Goal: Task Accomplishment & Management: Manage account settings

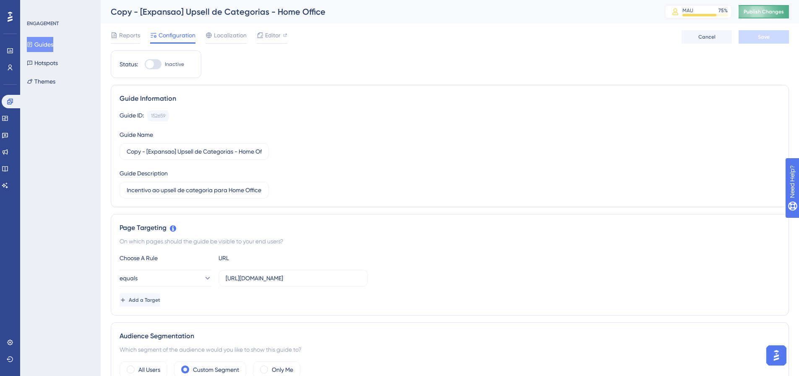
click at [773, 14] on span "Publish Changes" at bounding box center [764, 11] width 40 height 7
click at [42, 44] on button "Guides" at bounding box center [40, 44] width 26 height 15
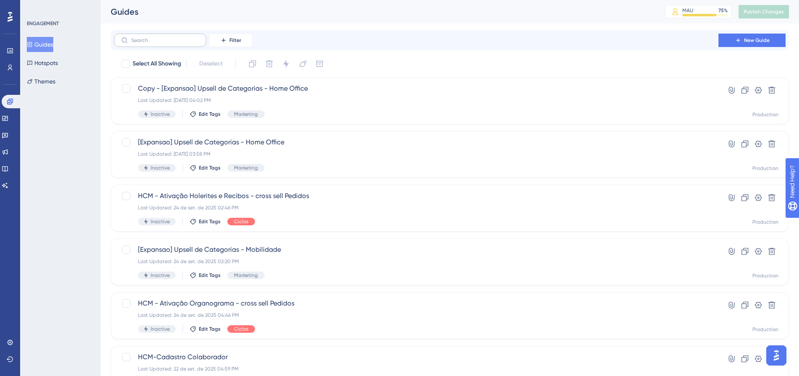
click at [130, 42] on label at bounding box center [160, 40] width 92 height 13
click at [131, 42] on input "text" at bounding box center [165, 40] width 68 height 6
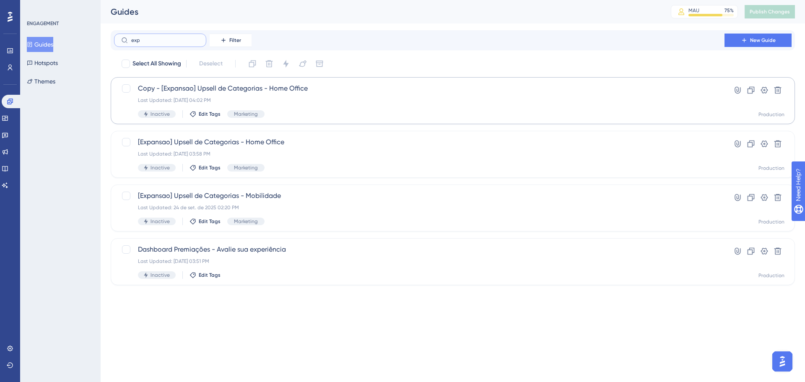
type input "exp"
click at [298, 91] on span "Copy - [Expansao] Upsell de Categorias - Home Office" at bounding box center [419, 88] width 563 height 10
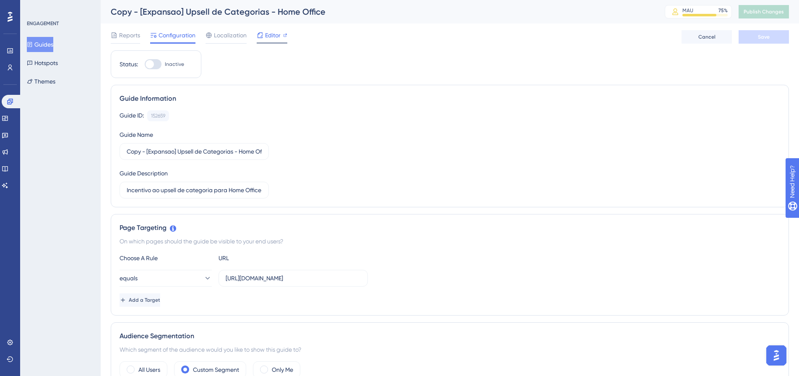
click at [271, 35] on span "Editor" at bounding box center [273, 35] width 16 height 10
click at [162, 151] on input "Copy - [Expansao] Upsell de Categorias - Home Office" at bounding box center [194, 151] width 135 height 9
type input "[Expansao] Upsell de Categorias - Saúde"
click at [503, 151] on div "Guide ID: 152659 Copy Guide Name [Expansao] Upsell de Categorias - Saúde Guide …" at bounding box center [450, 154] width 661 height 88
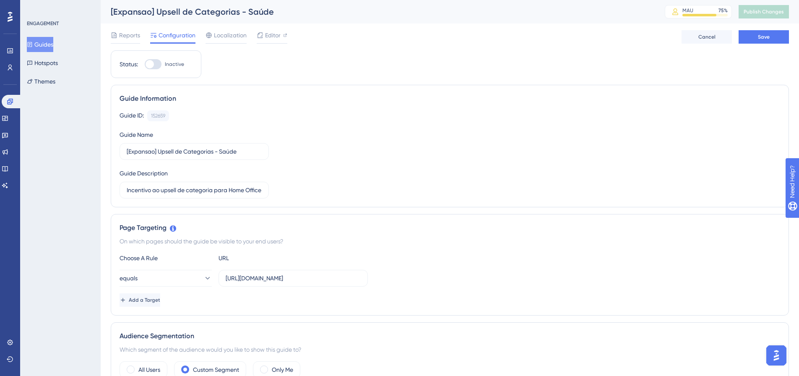
click at [764, 30] on div "Reports Configuration Localization Editor Cancel Save" at bounding box center [450, 36] width 678 height 27
click at [766, 39] on span "Save" at bounding box center [764, 37] width 12 height 7
drag, startPoint x: 229, startPoint y: 193, endPoint x: 450, endPoint y: 174, distance: 221.5
click at [434, 175] on div "Guide ID: 152659 Copy Guide Name [Expansao] Upsell de Categorias - Saúde Guide …" at bounding box center [450, 154] width 661 height 88
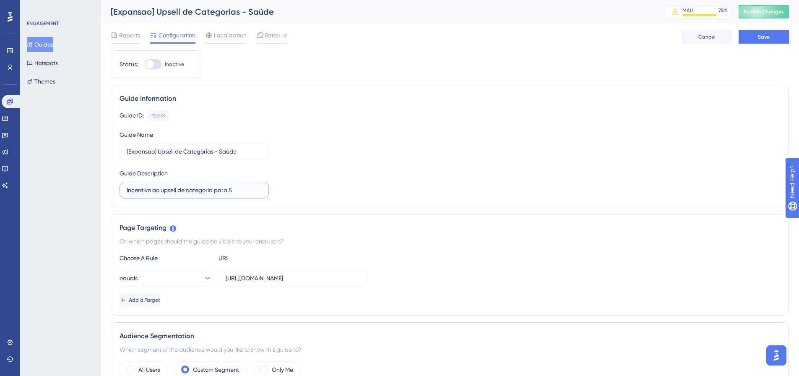
scroll to position [0, 0]
type input "Incentivo ao upsell de categoria para Saúde"
click at [756, 38] on button "Save" at bounding box center [764, 36] width 50 height 13
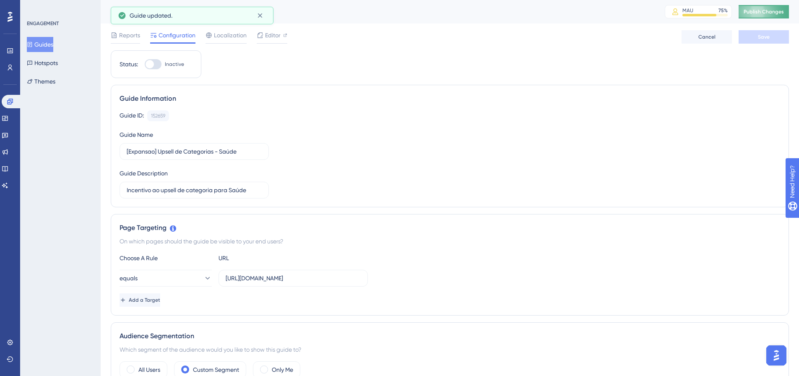
click at [767, 9] on span "Publish Changes" at bounding box center [764, 11] width 40 height 7
click at [46, 40] on button "Guides" at bounding box center [40, 44] width 26 height 15
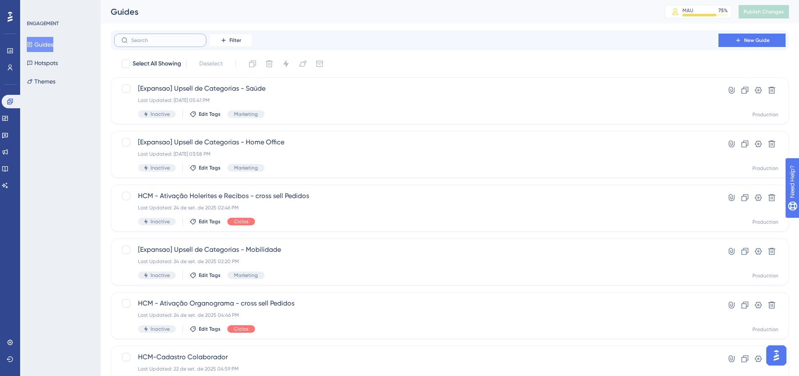
click at [164, 38] on input "text" at bounding box center [165, 40] width 68 height 6
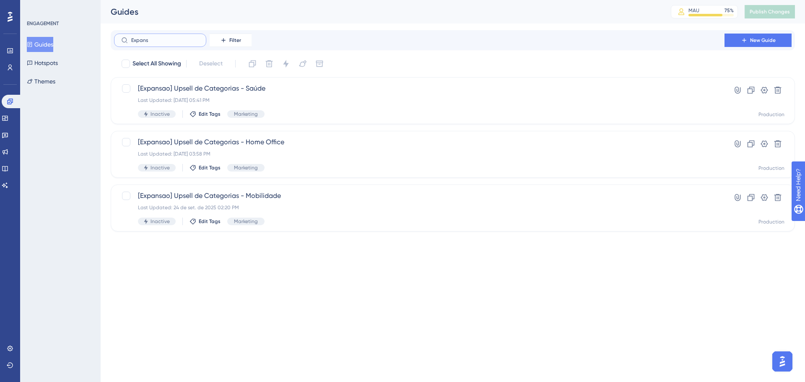
type input "Expansã"
checkbox input "true"
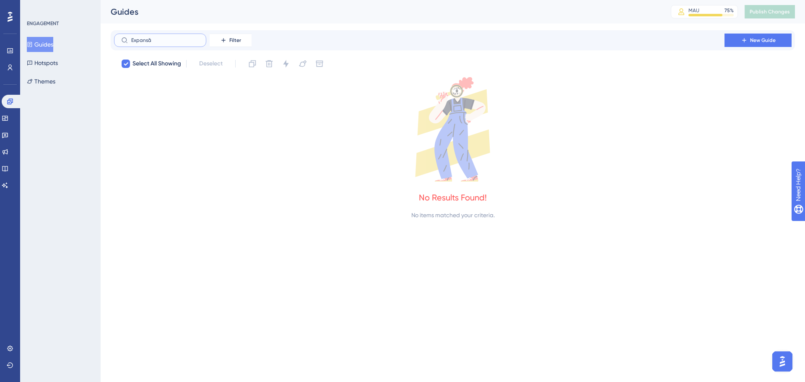
type input "Expans"
checkbox input "false"
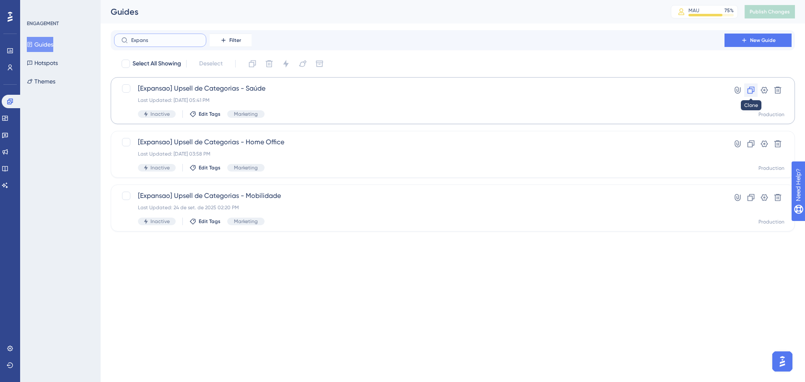
type input "Expans"
click at [750, 95] on button at bounding box center [751, 89] width 13 height 13
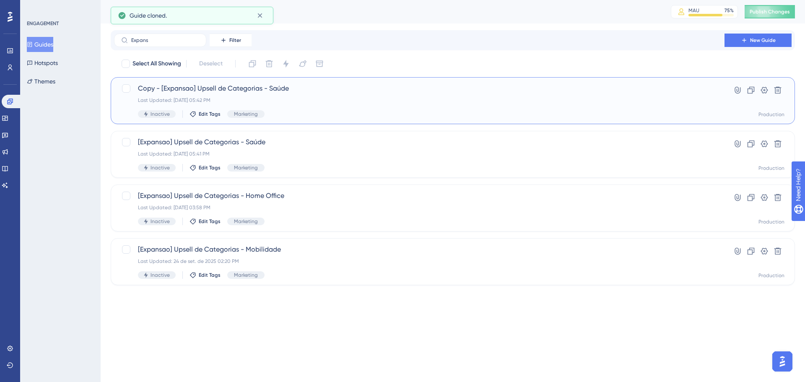
click at [256, 86] on span "Copy - [Expansao] Upsell de Categorias - Saúde" at bounding box center [419, 88] width 563 height 10
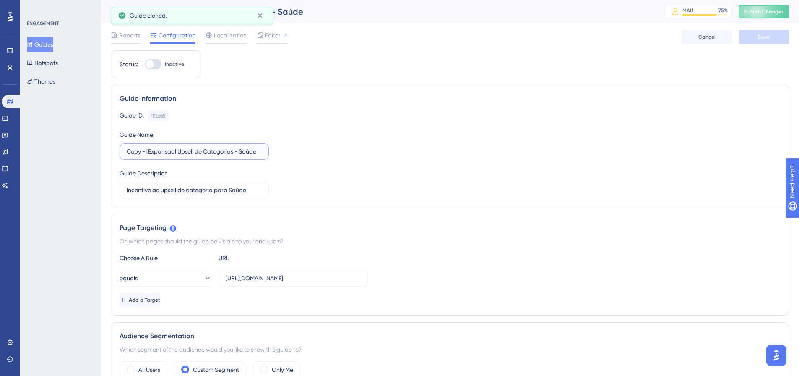
type input "[Expansao] Upsell de Categorias - Educação"
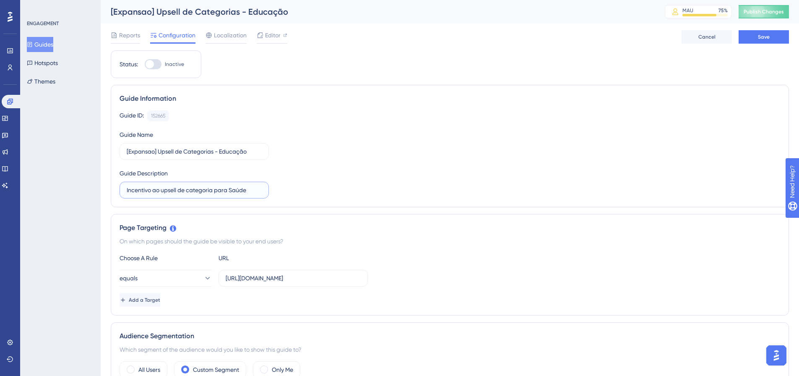
drag, startPoint x: 229, startPoint y: 192, endPoint x: 542, endPoint y: 204, distance: 314.0
click at [496, 202] on div "Guide Information Guide ID: 152665 Copy Guide Name [Expansao] Upsell de Categor…" at bounding box center [450, 146] width 678 height 122
type input "Incentivo ao upsell de categoria para Educação"
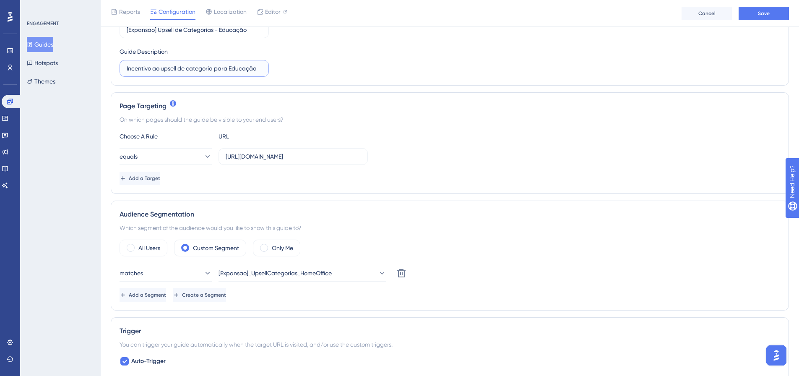
scroll to position [126, 0]
click at [352, 271] on button "[Expansao]_UpsellCategorias_HomeOffice" at bounding box center [303, 272] width 168 height 17
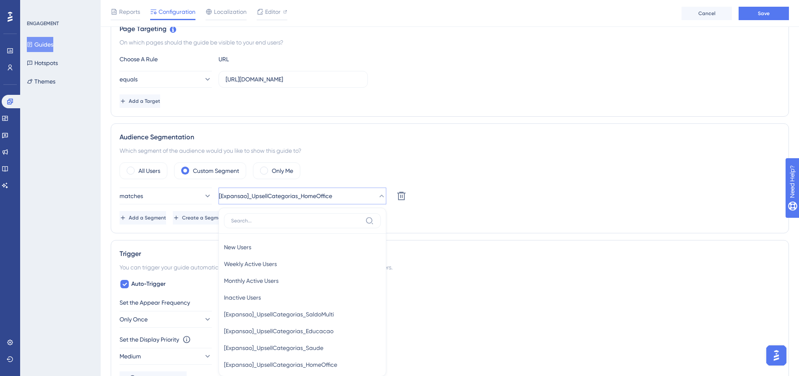
scroll to position [289, 0]
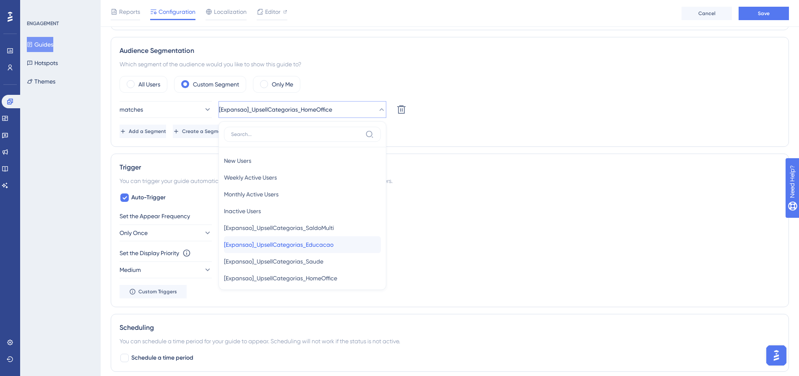
click at [343, 244] on div "[Expansao]_UpsellCategorias_Educacao [Expansao]_UpsellCategorias_Educacao" at bounding box center [302, 244] width 157 height 17
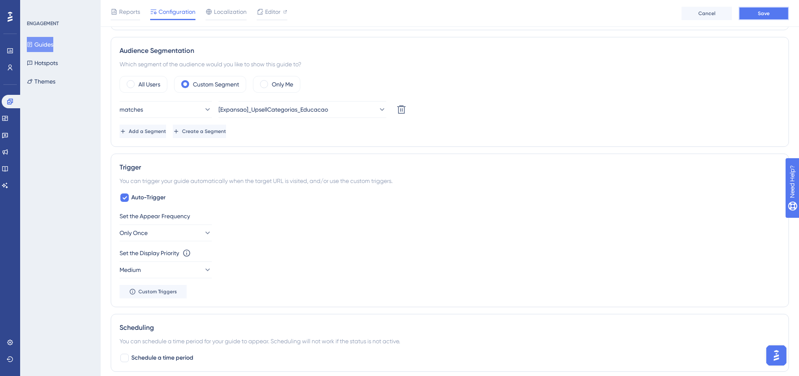
click at [774, 15] on button "Save" at bounding box center [764, 13] width 50 height 13
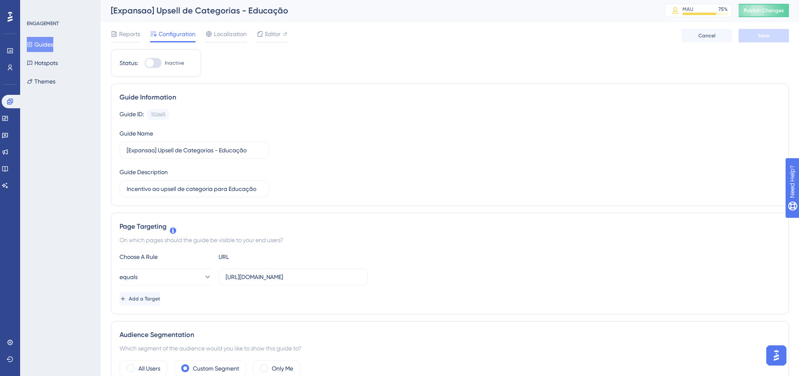
scroll to position [0, 0]
click at [767, 10] on span "Publish Changes" at bounding box center [764, 11] width 40 height 7
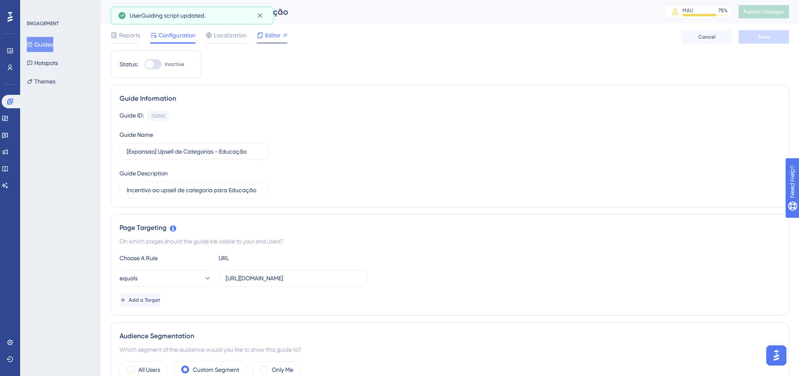
click at [264, 37] on div "Editor" at bounding box center [272, 35] width 31 height 10
click at [777, 17] on button "Publish Changes" at bounding box center [764, 11] width 50 height 13
click at [53, 45] on button "Guides" at bounding box center [40, 44] width 26 height 15
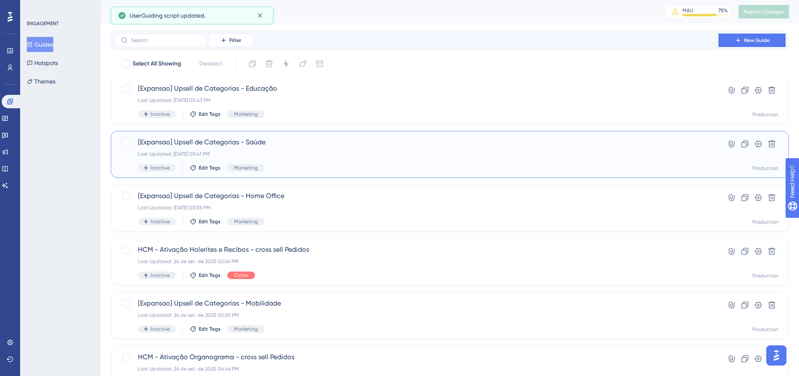
click at [380, 141] on span "[Expansao] Upsell de Categorias - Saúde" at bounding box center [416, 142] width 557 height 10
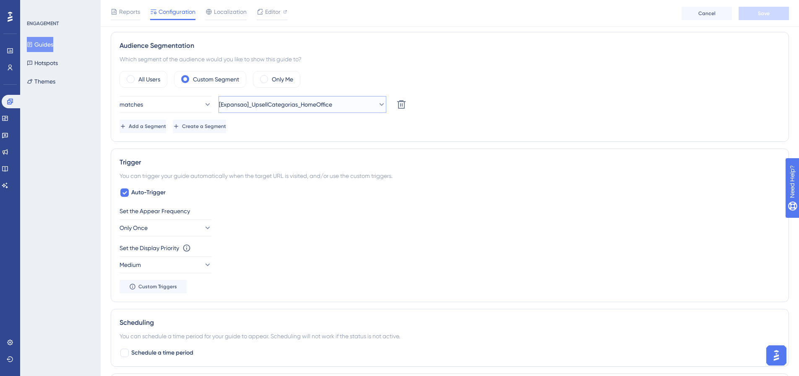
click at [324, 110] on button "[Expansao]_UpsellCategorias_HomeOffice" at bounding box center [303, 104] width 168 height 17
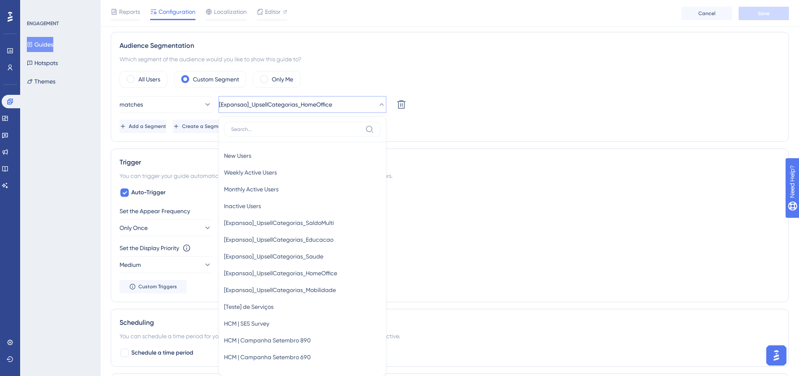
scroll to position [339, 0]
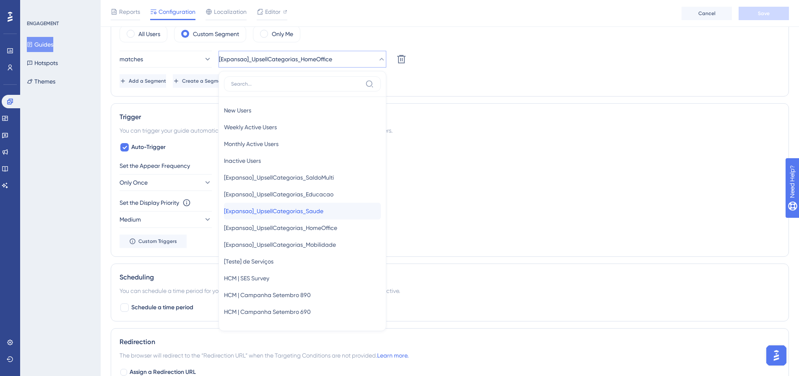
click at [311, 213] on span "[Expansao]_UpsellCategorias_Saude" at bounding box center [273, 211] width 99 height 10
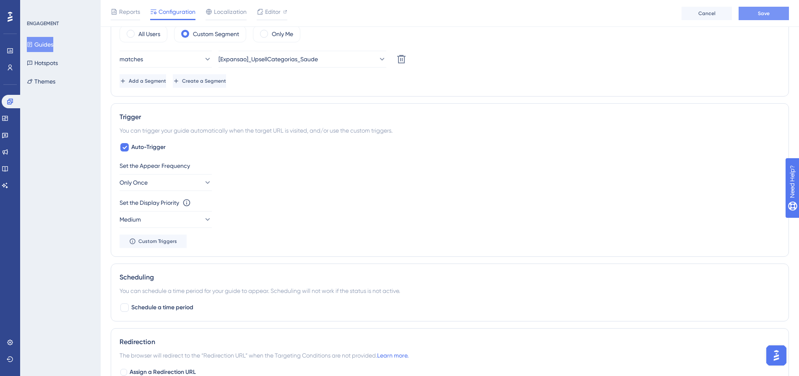
click at [777, 15] on button "Save" at bounding box center [764, 13] width 50 height 13
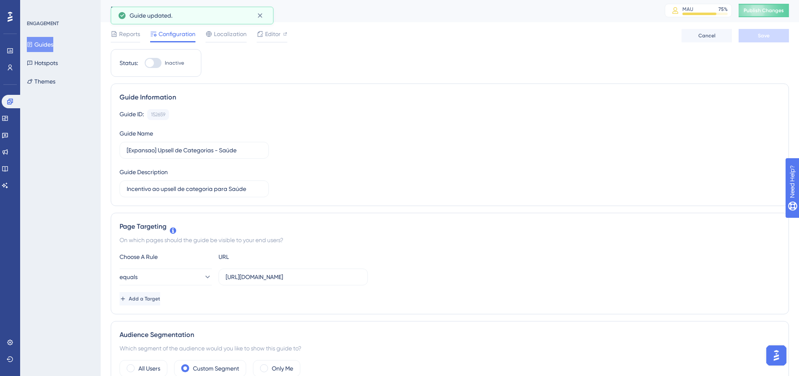
scroll to position [0, 0]
click at [776, 23] on div "[Expansao] Upsell de Categorias - Saúde MAU 75 % Click to see add-on and upgrad…" at bounding box center [450, 11] width 698 height 23
click at [784, 9] on span "Publish Changes" at bounding box center [764, 11] width 40 height 7
click at [47, 45] on button "Guides" at bounding box center [40, 44] width 26 height 15
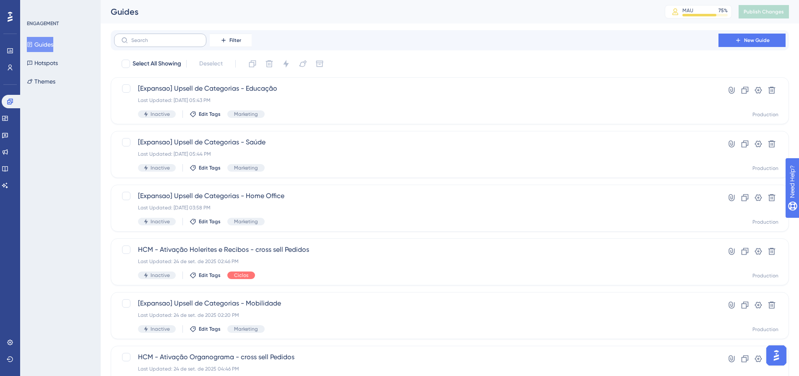
click at [167, 44] on label at bounding box center [160, 40] width 92 height 13
click at [167, 43] on input "text" at bounding box center [165, 40] width 68 height 6
click at [748, 91] on icon at bounding box center [745, 90] width 7 height 7
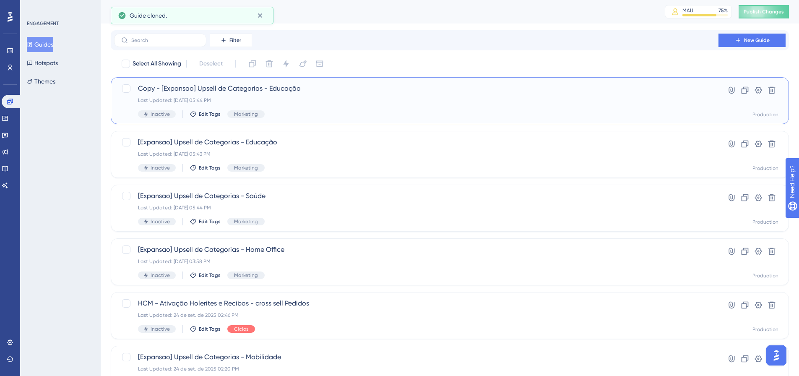
click at [337, 89] on span "Copy - [Expansao] Upsell de Categorias - Educação" at bounding box center [416, 88] width 557 height 10
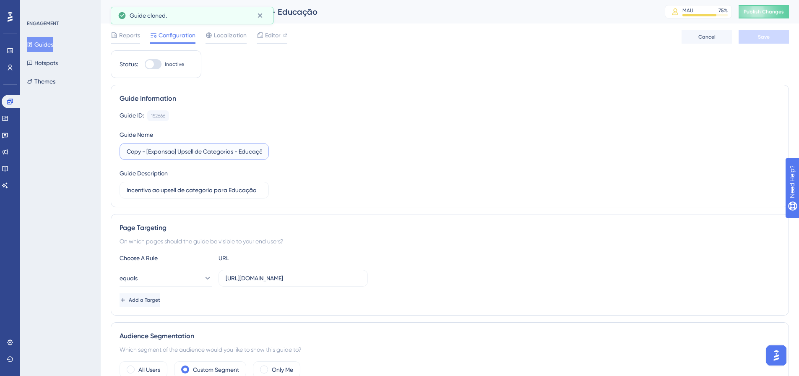
drag, startPoint x: 142, startPoint y: 149, endPoint x: 52, endPoint y: 108, distance: 98.5
type input "[Expansao] Upsell de Categorias - Saldo Multi"
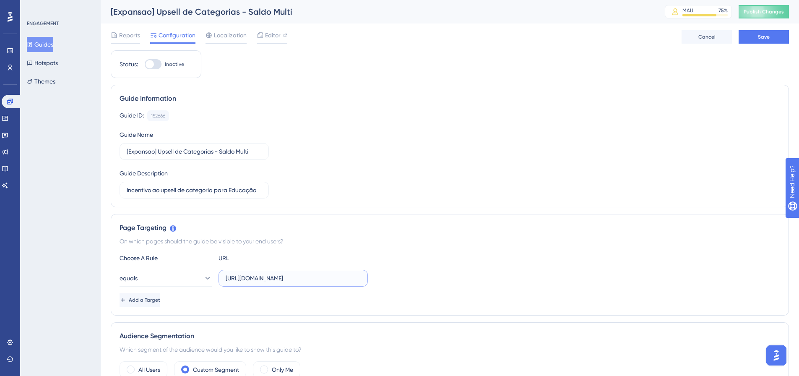
scroll to position [0, 1]
drag, startPoint x: 333, startPoint y: 274, endPoint x: 419, endPoint y: 278, distance: 86.1
click at [419, 278] on div "equals https://empresa.caju.com.br/classic/#/orders/list" at bounding box center [450, 278] width 661 height 17
drag, startPoint x: 232, startPoint y: 190, endPoint x: 521, endPoint y: 191, distance: 288.6
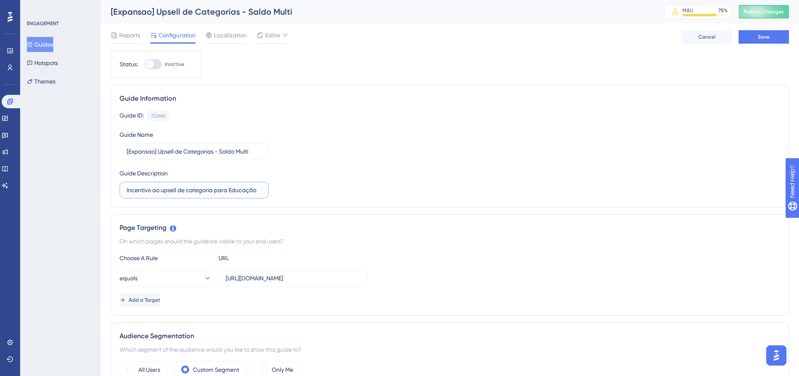
click at [521, 191] on div "Guide ID: 152666 Copy Guide Name [Expansao] Upsell de Categorias - Saldo Multi …" at bounding box center [450, 154] width 661 height 88
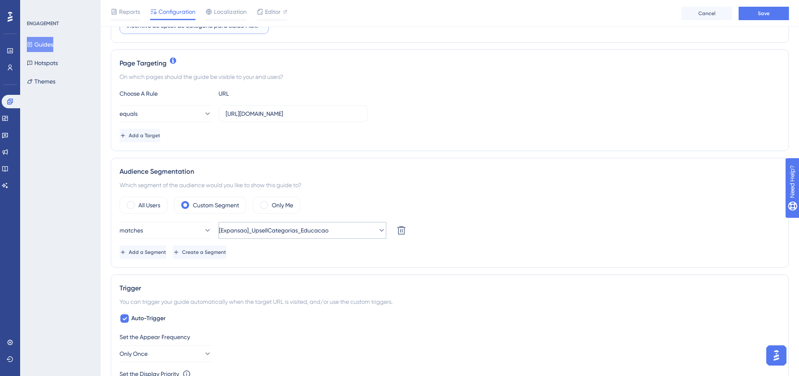
type input "Incentivo ao upsell de categoria para Saldo Multi"
click at [353, 224] on button "[Expansao]_UpsellCategorias_Educacao" at bounding box center [303, 230] width 168 height 17
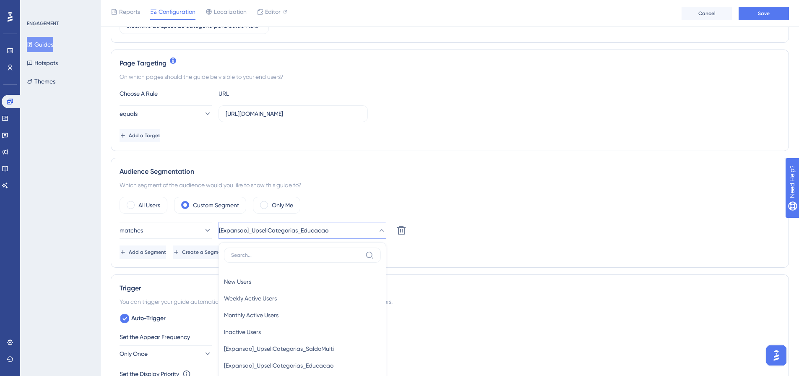
scroll to position [303, 0]
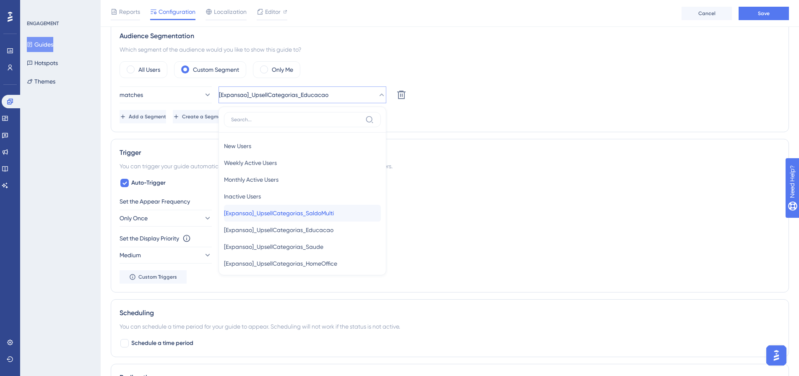
click at [343, 215] on div "[Expansao]_UpsellCategorias_SaldoMulti [Expansao]_UpsellCategorias_SaldoMulti" at bounding box center [302, 213] width 157 height 17
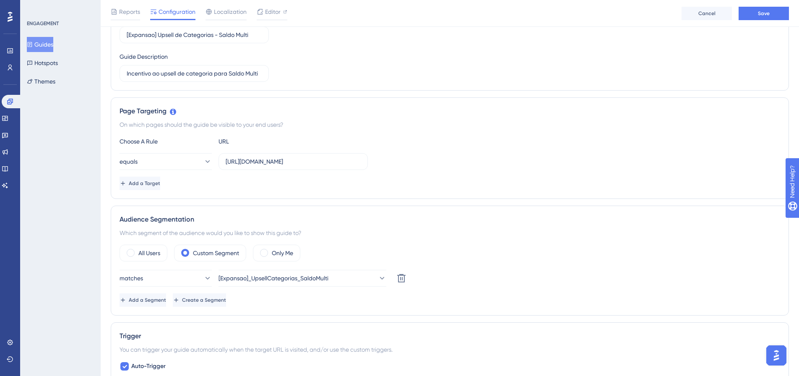
scroll to position [0, 0]
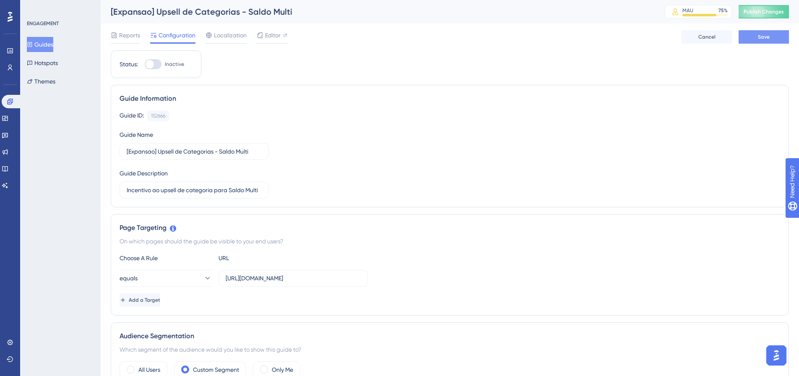
click at [784, 39] on button "Save" at bounding box center [764, 36] width 50 height 13
click at [274, 40] on span "Editor" at bounding box center [273, 35] width 16 height 10
click at [768, 12] on span "Publish Changes" at bounding box center [764, 11] width 40 height 7
click at [43, 42] on button "Guides" at bounding box center [40, 44] width 26 height 15
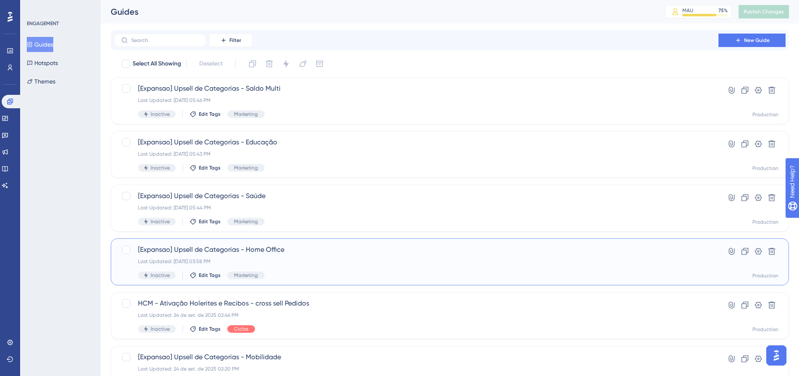
click at [156, 276] on span "Inactive" at bounding box center [160, 275] width 19 height 7
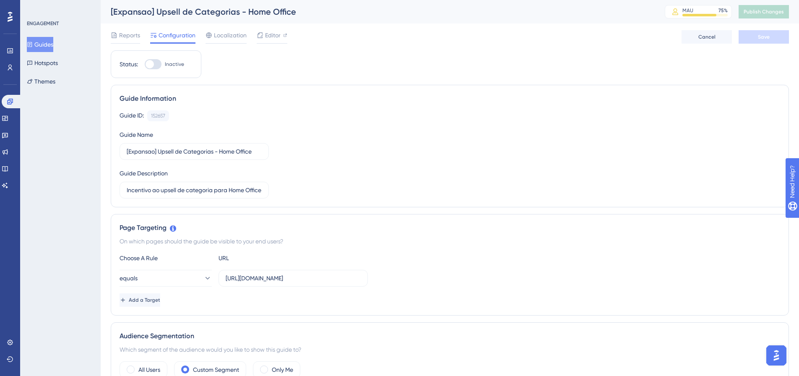
click at [44, 43] on button "Guides" at bounding box center [40, 44] width 26 height 15
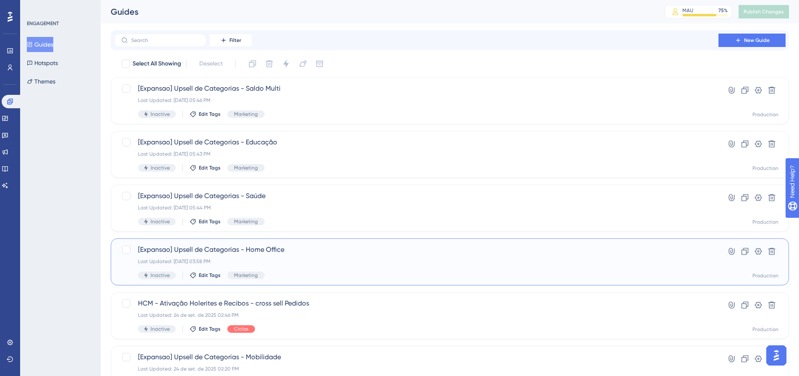
drag, startPoint x: 320, startPoint y: 250, endPoint x: 197, endPoint y: 245, distance: 123.0
click at [197, 245] on span "[Expansao] Upsell de Categorias - Home Office" at bounding box center [416, 250] width 557 height 10
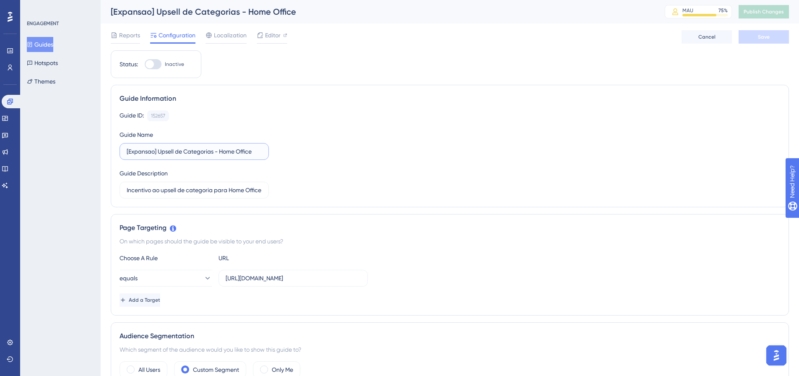
click at [188, 154] on input "[Expansao] Upsell de Categorias - Home Office" at bounding box center [194, 151] width 135 height 9
click at [43, 39] on button "Guides" at bounding box center [40, 44] width 26 height 15
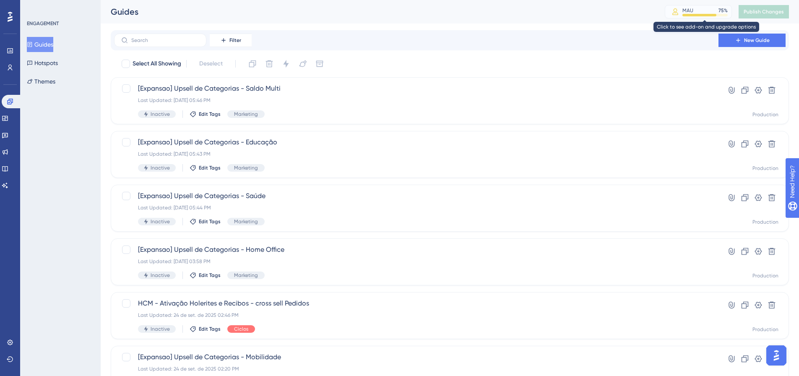
click at [700, 9] on div "MAU 75 %" at bounding box center [704, 10] width 45 height 7
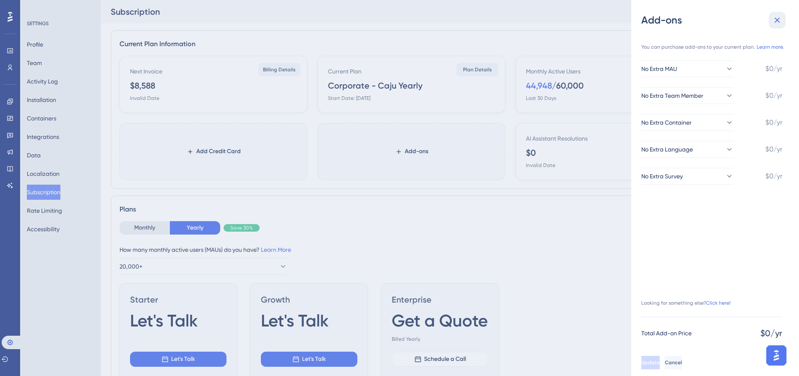
click at [780, 18] on icon at bounding box center [777, 20] width 10 height 10
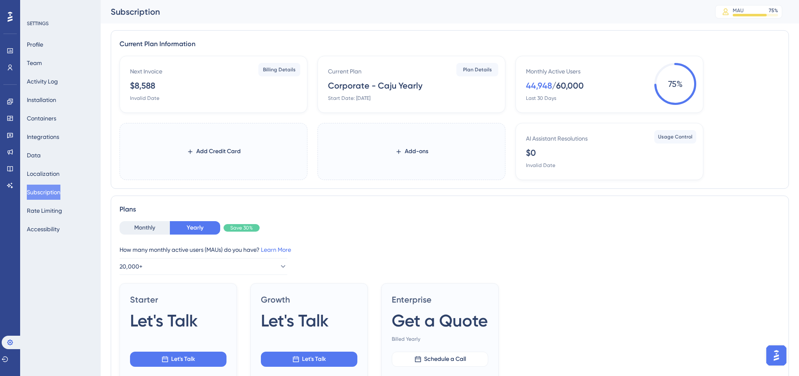
click at [525, 95] on div "Monthly Active Users 44,948 / 60,000 Last 30 Days 75 %" at bounding box center [610, 84] width 188 height 57
click at [697, 72] on div "Monthly Active Users 44,948 / 60,000 Last 30 Days 75 %" at bounding box center [610, 84] width 188 height 57
click at [678, 76] on span "75 %" at bounding box center [675, 84] width 42 height 42
click at [12, 50] on icon at bounding box center [10, 50] width 7 height 7
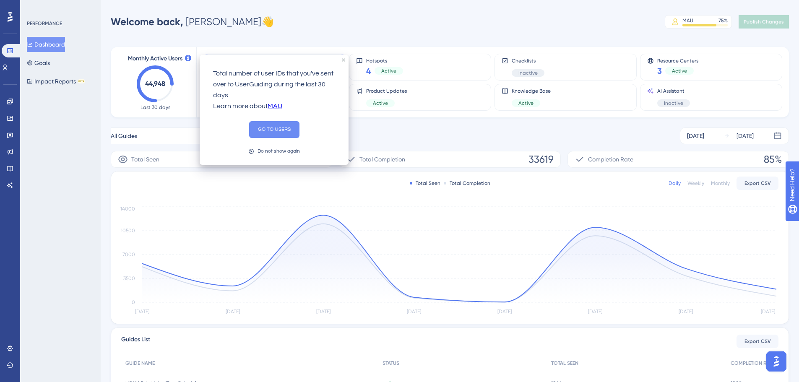
click at [271, 127] on button "GO TO USERS" at bounding box center [274, 129] width 50 height 17
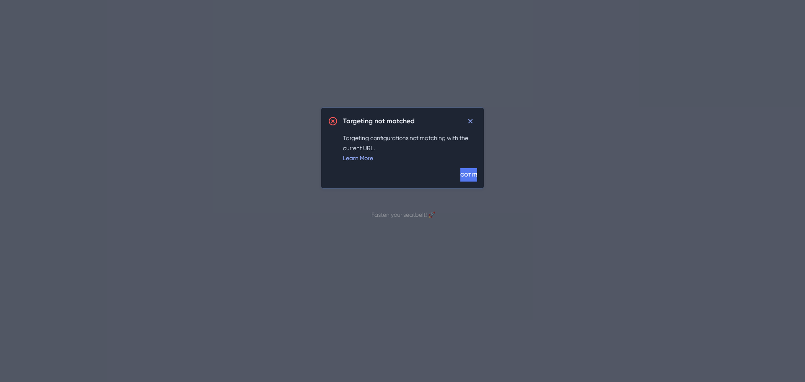
click at [461, 172] on span "GOT IT!" at bounding box center [469, 175] width 17 height 7
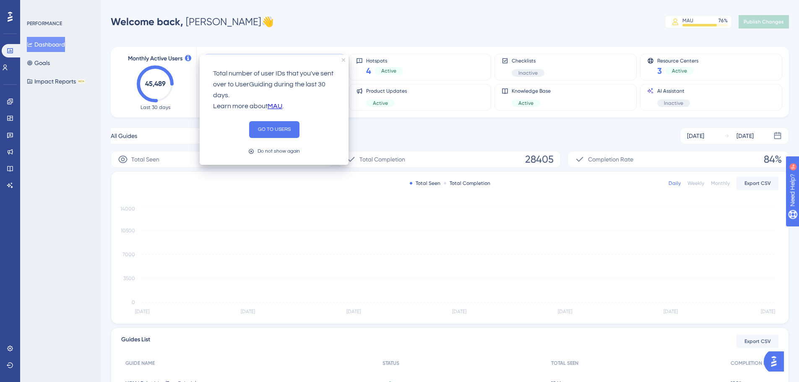
click at [188, 56] on icon at bounding box center [188, 58] width 6 height 6
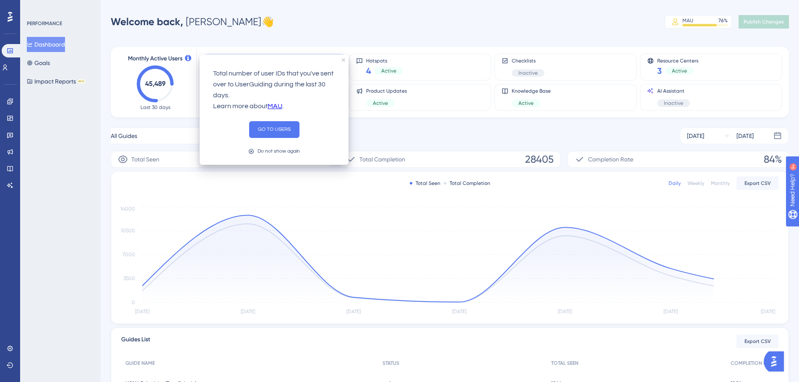
click at [271, 105] on link "MAU" at bounding box center [275, 106] width 15 height 11
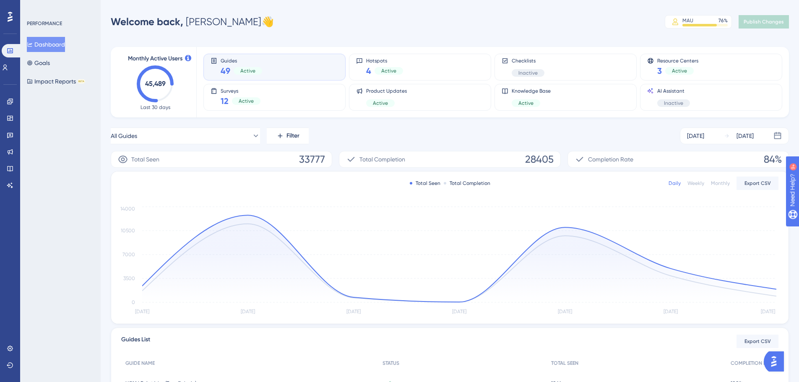
click at [163, 87] on text "45,489" at bounding box center [155, 84] width 21 height 8
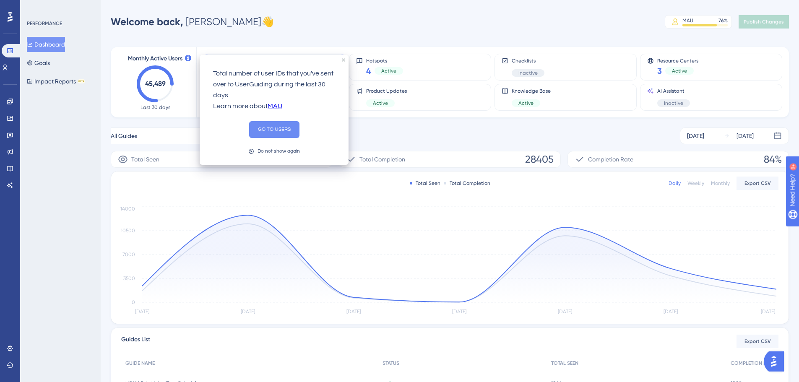
click at [272, 128] on button "GO TO USERS" at bounding box center [274, 129] width 50 height 17
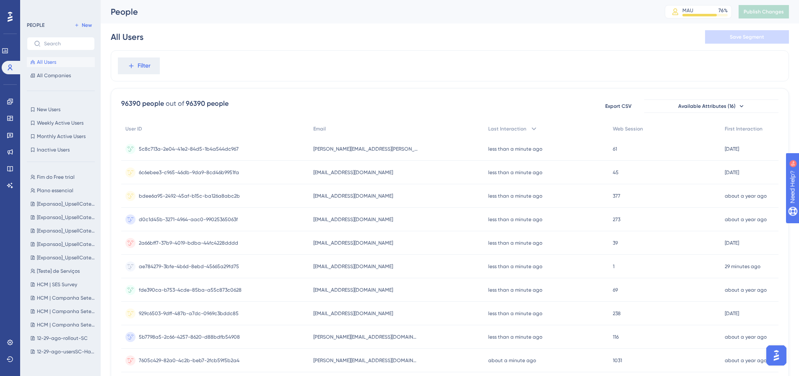
click at [74, 258] on img at bounding box center [66, 264] width 130 height 130
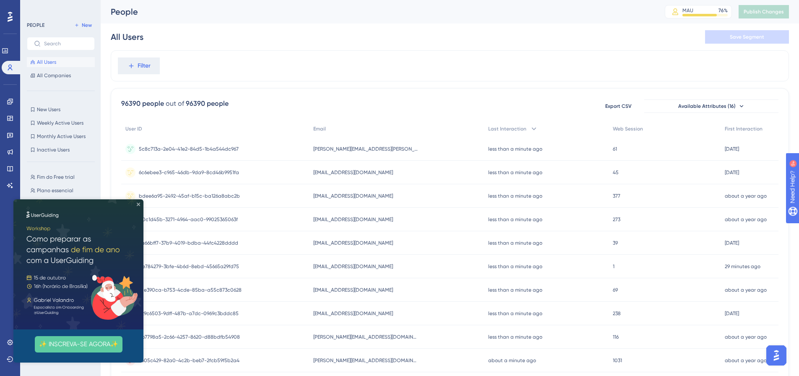
click at [138, 203] on icon "Close Preview" at bounding box center [138, 204] width 3 height 3
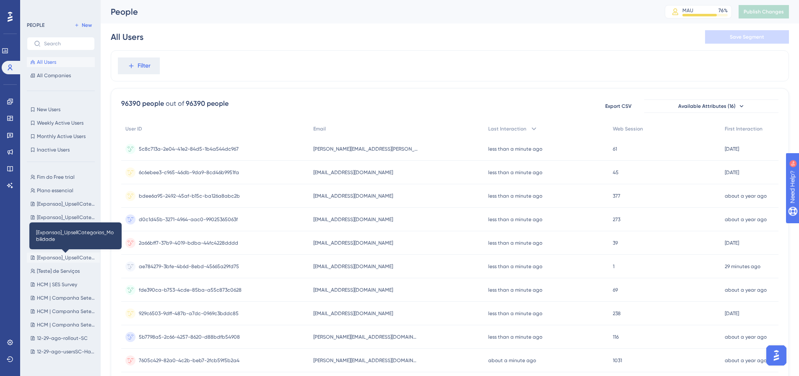
click at [65, 256] on span "[Expansao]_UpsellCategorias_Mobilidade" at bounding box center [67, 257] width 60 height 7
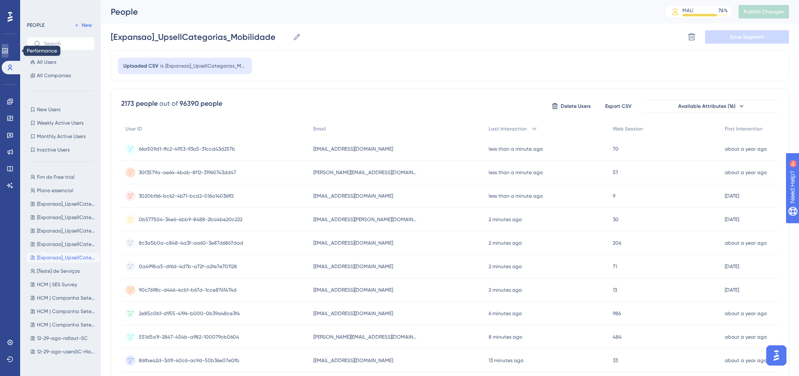
click at [7, 52] on icon at bounding box center [5, 50] width 7 height 7
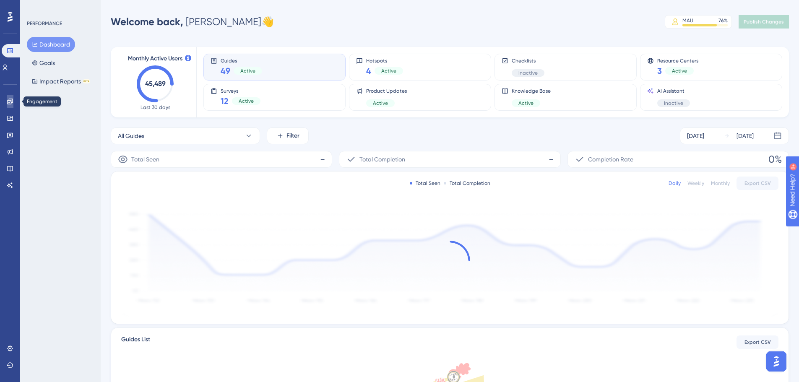
click at [8, 103] on icon at bounding box center [10, 101] width 7 height 7
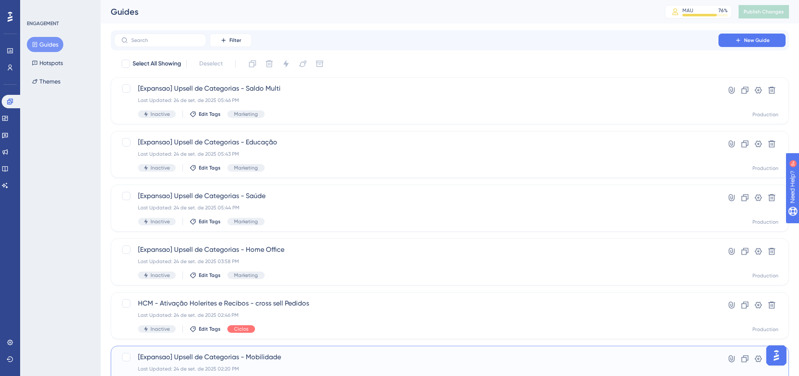
click at [344, 357] on span "[Expansao] Upsell de Categorias - Mobilidade" at bounding box center [416, 357] width 557 height 10
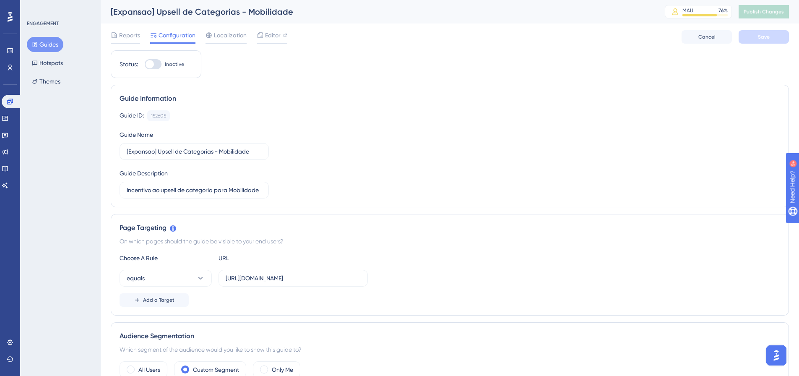
click at [159, 60] on div at bounding box center [153, 64] width 17 height 10
click at [145, 64] on input "Inactive" at bounding box center [144, 64] width 0 height 0
checkbox input "true"
click at [762, 36] on span "Save" at bounding box center [764, 37] width 12 height 7
click at [771, 13] on span "Publish Changes" at bounding box center [764, 11] width 40 height 7
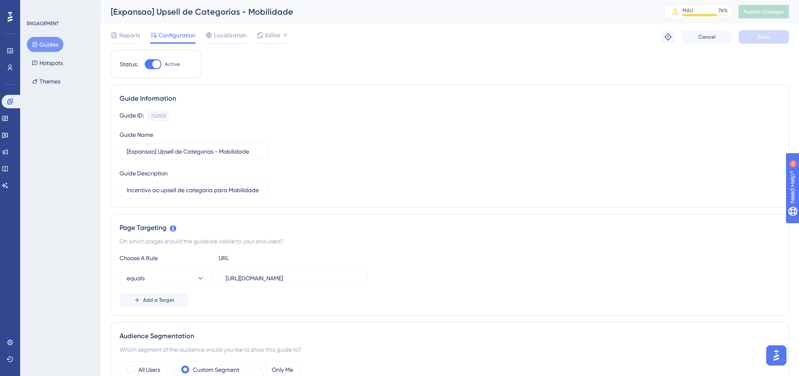
click at [43, 42] on button "Guides" at bounding box center [45, 44] width 36 height 15
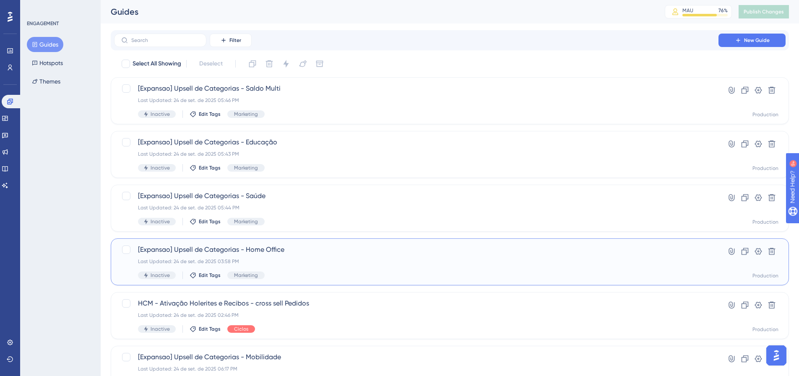
click at [373, 270] on div "[Expansao] Upsell de Categorias - Home Office Last Updated: 24 de set. de 2025 …" at bounding box center [416, 262] width 557 height 34
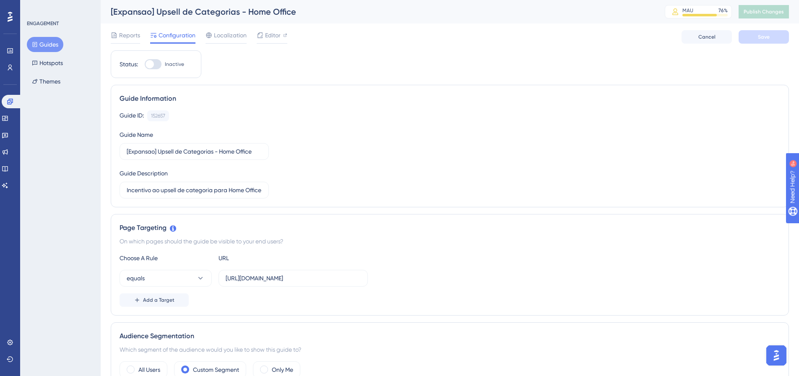
click at [148, 63] on div at bounding box center [150, 64] width 8 height 8
click at [145, 64] on input "Inactive" at bounding box center [144, 64] width 0 height 0
checkbox input "true"
click at [764, 39] on span "Save" at bounding box center [764, 37] width 12 height 7
click at [766, 13] on span "Publish Changes" at bounding box center [764, 11] width 40 height 7
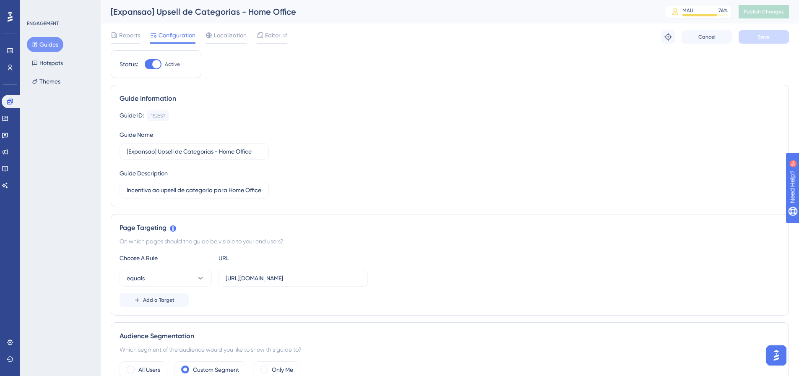
click at [44, 44] on button "Guides" at bounding box center [45, 44] width 36 height 15
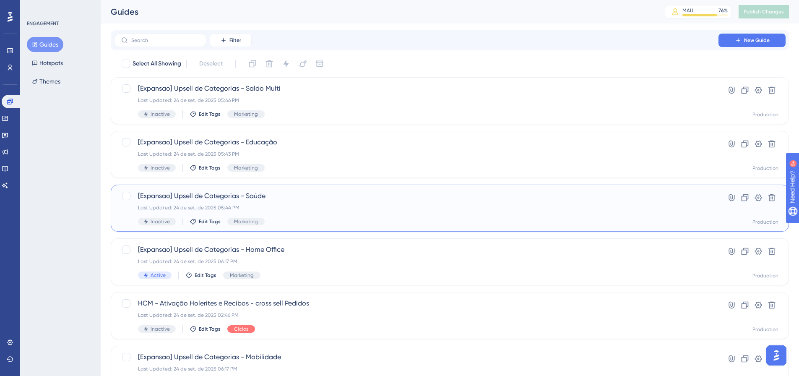
click at [305, 199] on span "[Expansao] Upsell de Categorias - Saúde" at bounding box center [416, 196] width 557 height 10
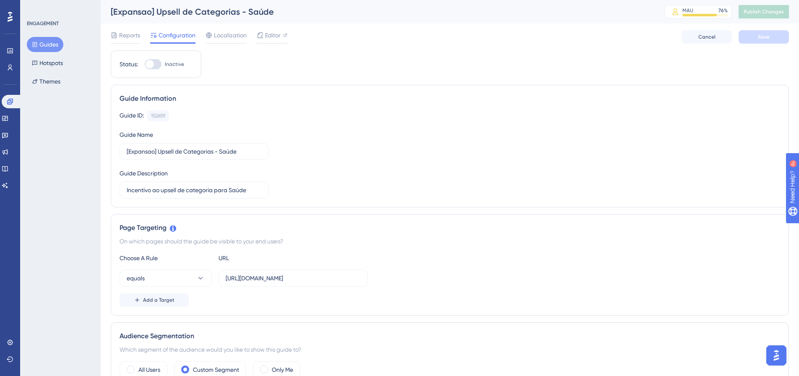
click at [156, 67] on div at bounding box center [153, 64] width 17 height 10
click at [145, 65] on input "Inactive" at bounding box center [144, 64] width 0 height 0
checkbox input "true"
click at [763, 36] on span "Save" at bounding box center [764, 37] width 12 height 7
click at [773, 14] on span "Publish Changes" at bounding box center [764, 11] width 40 height 7
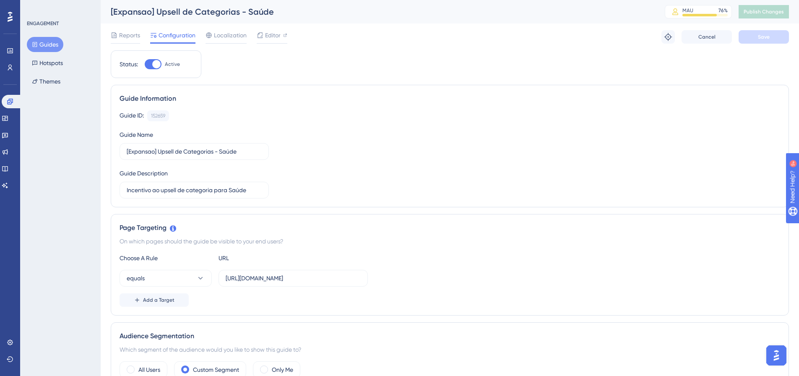
click at [53, 49] on button "Guides" at bounding box center [45, 44] width 36 height 15
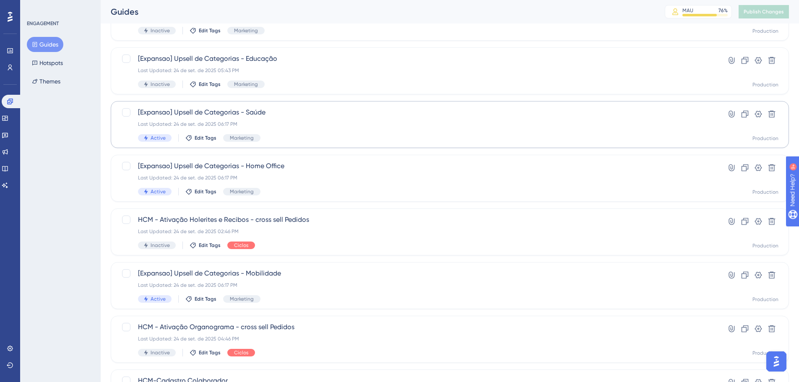
scroll to position [84, 0]
click at [11, 52] on icon at bounding box center [9, 50] width 5 height 5
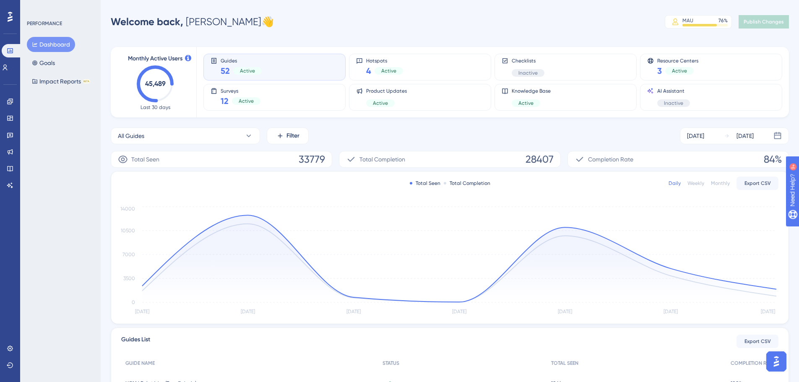
click at [230, 127] on div "Monthly Active Users 45,489 Last 30 days Guides 52 Active Hotspots 4 Active Che…" at bounding box center [450, 276] width 678 height 479
click at [229, 130] on button "All Guides" at bounding box center [185, 136] width 149 height 17
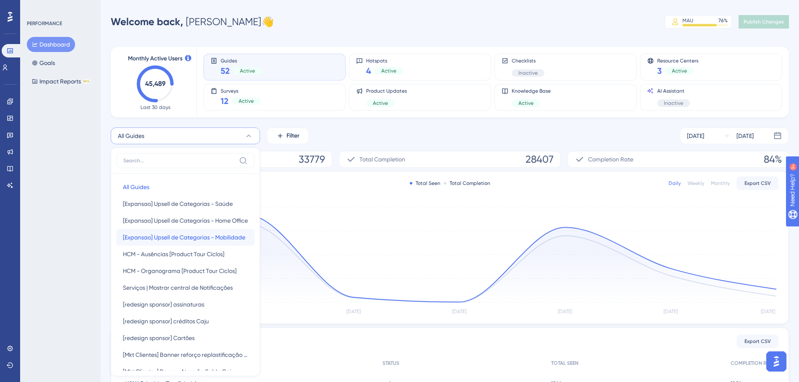
click at [180, 231] on button "[Expansao] Upsell de Categorias - Mobilidade [Expansao] Upsell de Categorias - …" at bounding box center [185, 237] width 138 height 17
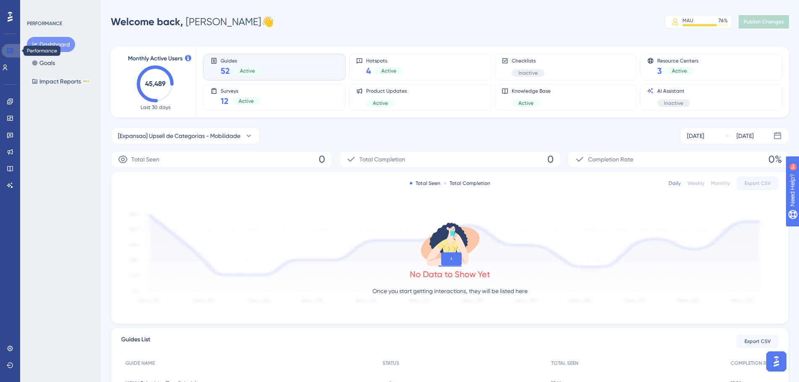
click at [9, 45] on link at bounding box center [12, 50] width 20 height 13
click at [8, 51] on icon at bounding box center [10, 50] width 7 height 7
click at [13, 98] on link at bounding box center [10, 101] width 7 height 13
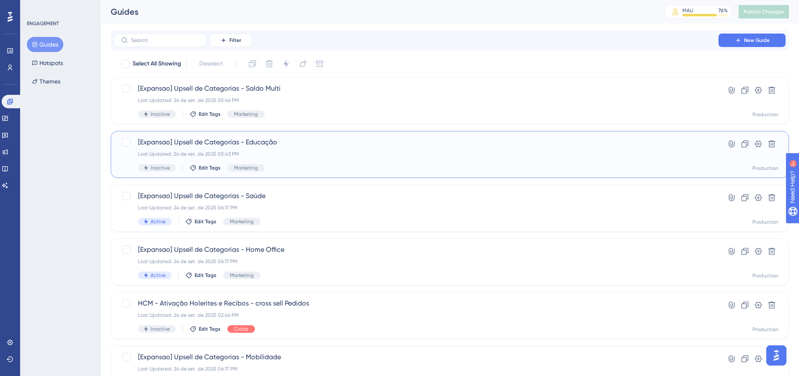
click at [416, 154] on div "Last Updated: 24 de set. de 2025 05:43 PM" at bounding box center [416, 154] width 557 height 7
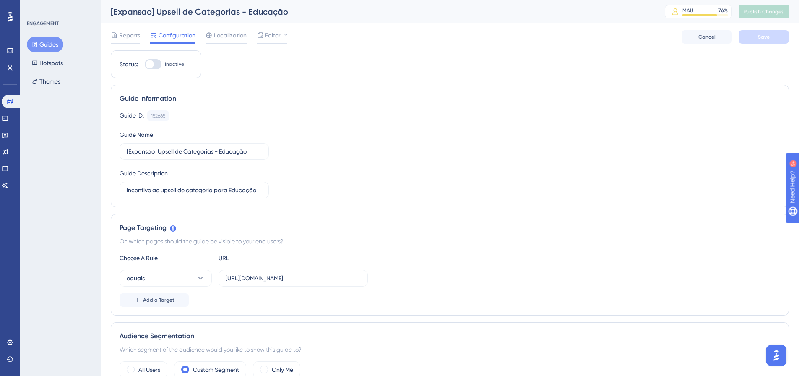
click at [149, 65] on div at bounding box center [150, 64] width 8 height 8
click at [145, 65] on input "Inactive" at bounding box center [144, 64] width 0 height 0
checkbox input "true"
click at [761, 35] on span "Save" at bounding box center [764, 37] width 12 height 7
click at [767, 9] on span "Publish Changes" at bounding box center [764, 11] width 40 height 7
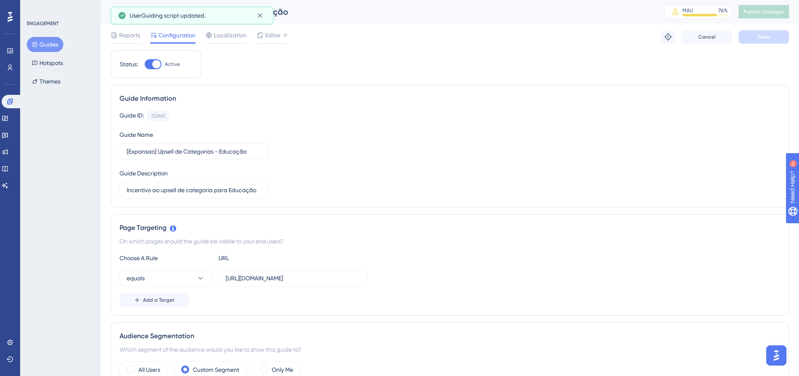
click at [44, 43] on button "Guides" at bounding box center [45, 44] width 36 height 15
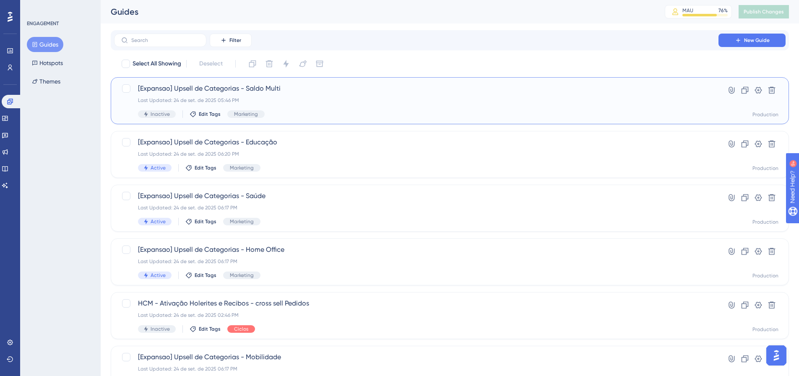
click at [352, 86] on span "[Expansao] Upsell de Categorias - Saldo Multi" at bounding box center [416, 88] width 557 height 10
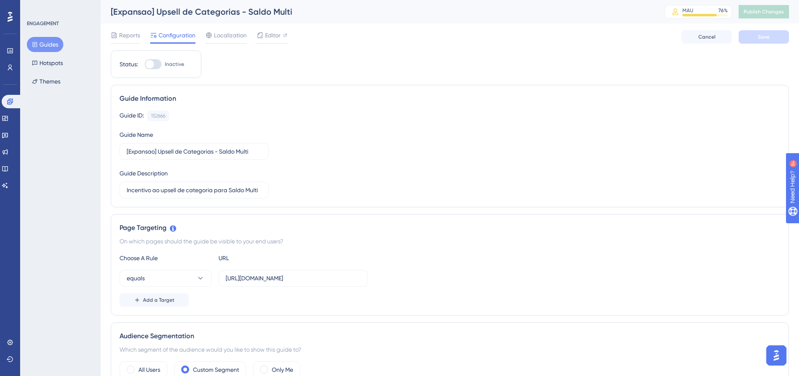
click at [145, 63] on div at bounding box center [153, 64] width 17 height 10
click at [145, 64] on input "Inactive" at bounding box center [144, 64] width 0 height 0
checkbox input "true"
click at [773, 33] on button "Save" at bounding box center [764, 36] width 50 height 13
click at [757, 18] on button "Publish Changes" at bounding box center [764, 11] width 50 height 13
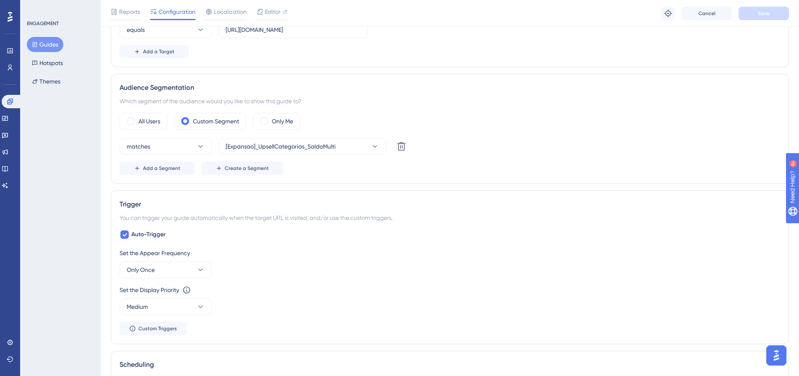
scroll to position [294, 0]
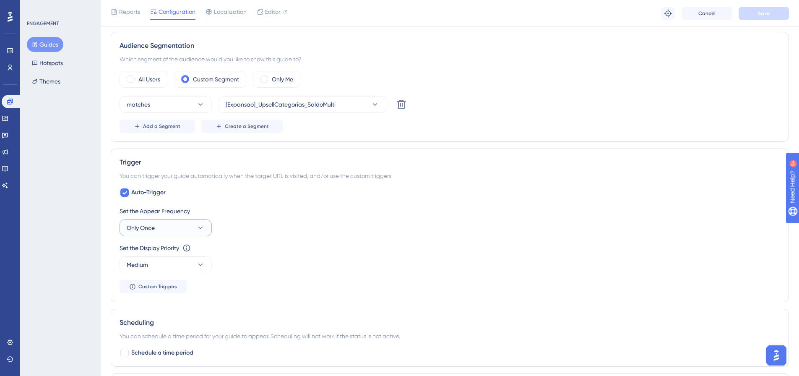
click at [197, 229] on icon at bounding box center [200, 228] width 8 height 8
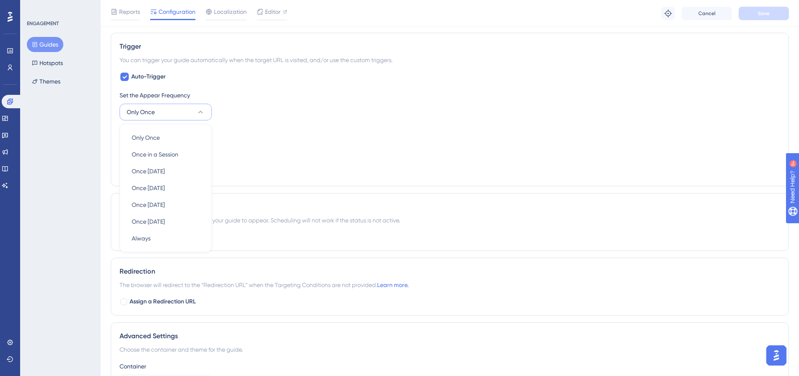
click at [465, 145] on div "Set the Display Priority This option will set the display priority between auto…" at bounding box center [450, 142] width 661 height 30
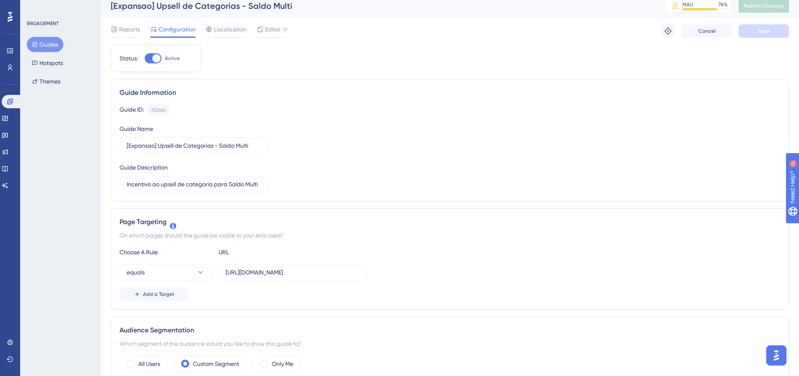
scroll to position [0, 0]
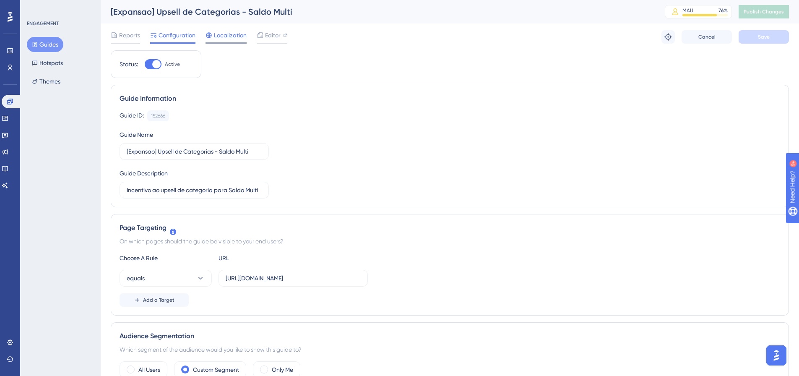
click at [227, 41] on div "Localization" at bounding box center [226, 36] width 41 height 13
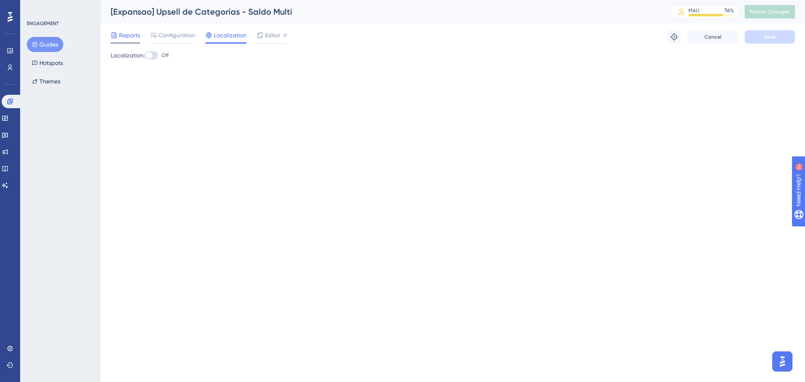
click at [135, 32] on span "Reports" at bounding box center [129, 35] width 21 height 10
